Goal: Information Seeking & Learning: Check status

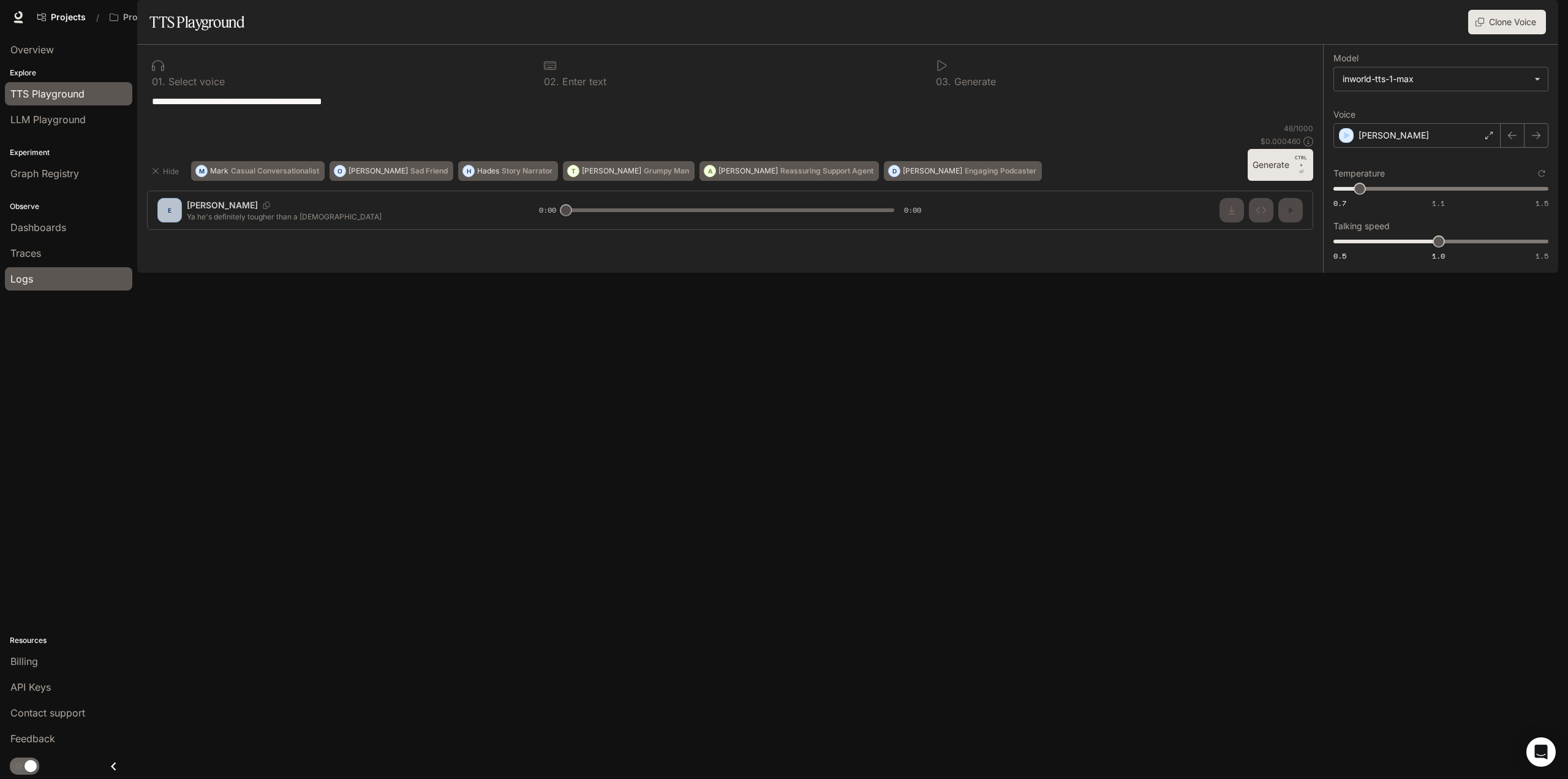
click at [22, 278] on span "Logs" at bounding box center [21, 279] width 23 height 15
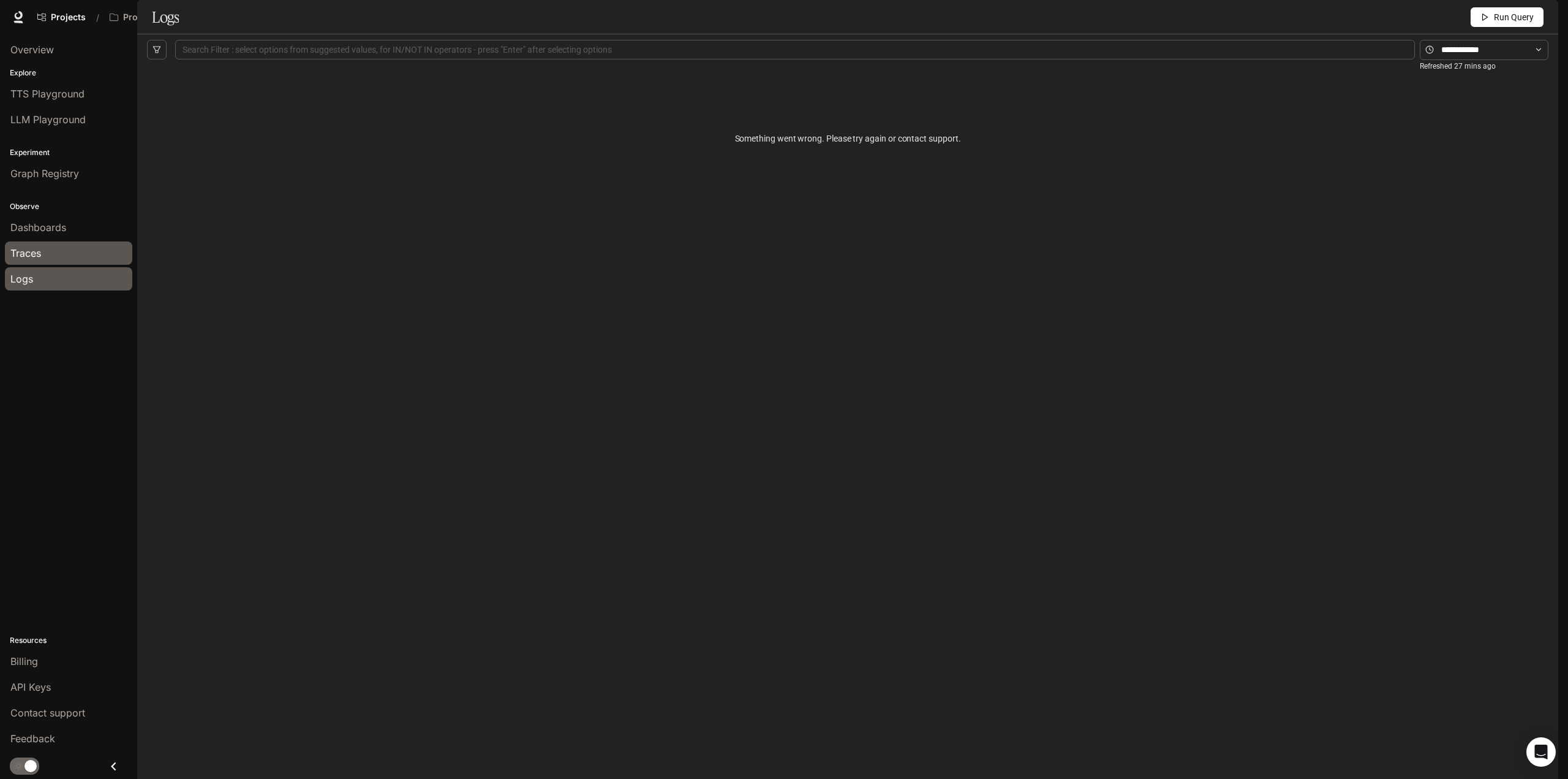
click at [47, 250] on div "Traces" at bounding box center [69, 253] width 116 height 15
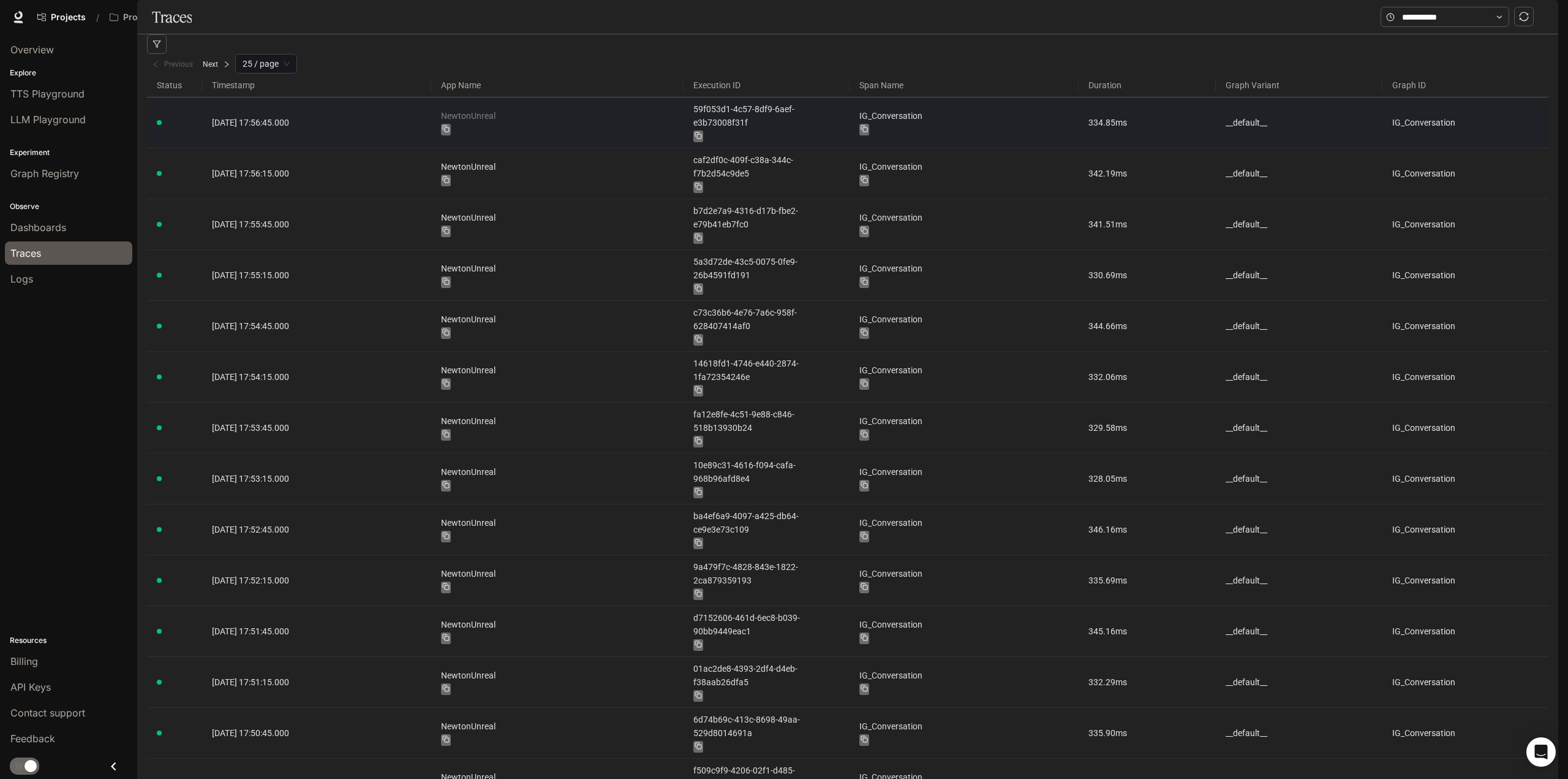
click at [497, 122] on link "NewtonUnreal" at bounding box center [557, 116] width 233 height 14
